Goal: Information Seeking & Learning: Learn about a topic

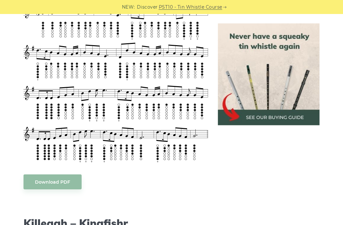
scroll to position [446, 0]
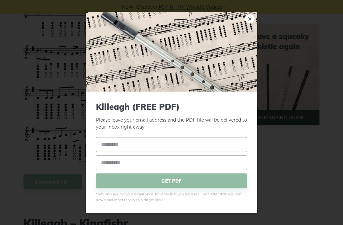
click at [251, 23] on link "×" at bounding box center [250, 19] width 10 height 10
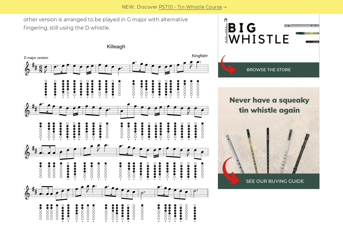
scroll to position [206, 0]
click at [266, 177] on img at bounding box center [269, 138] width 102 height 102
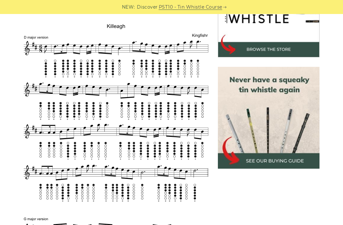
scroll to position [226, 0]
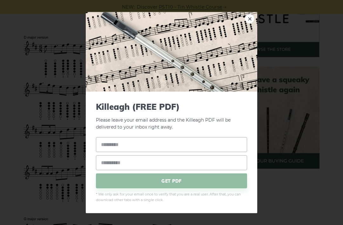
click at [251, 23] on link "×" at bounding box center [250, 19] width 10 height 10
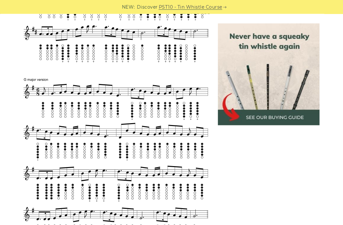
scroll to position [366, 0]
